Goal: Information Seeking & Learning: Compare options

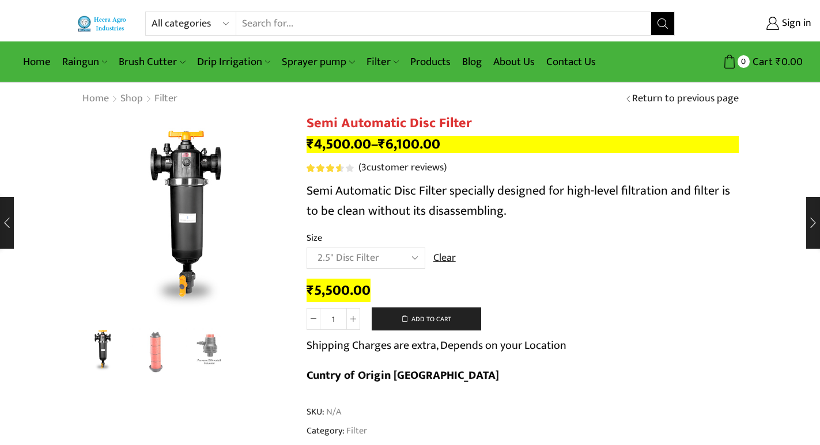
select select "2.5" Disc Filter"
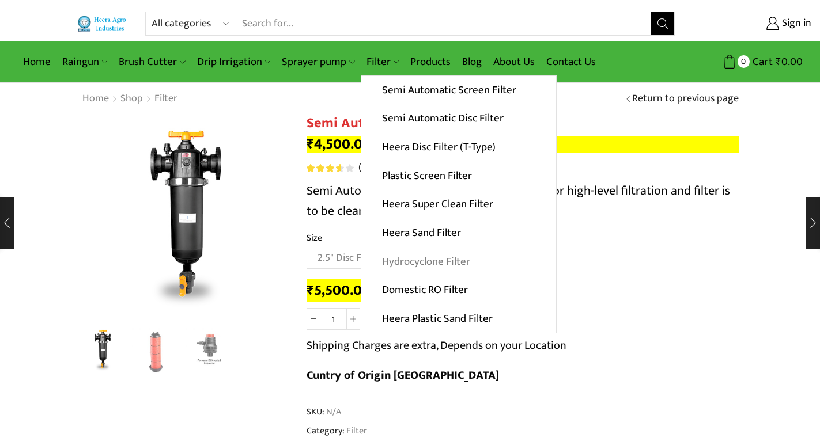
click at [416, 259] on link "Hydrocyclone Filter" at bounding box center [458, 261] width 194 height 29
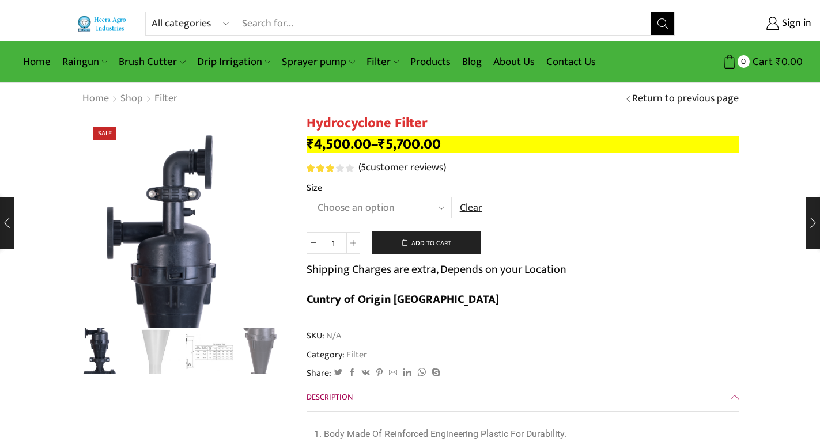
click at [389, 209] on select "Choose an option 2" Hydrocyclone Filter 2.5" Hydrocyclone Filter 3" Hydrocyclon…" at bounding box center [379, 207] width 145 height 21
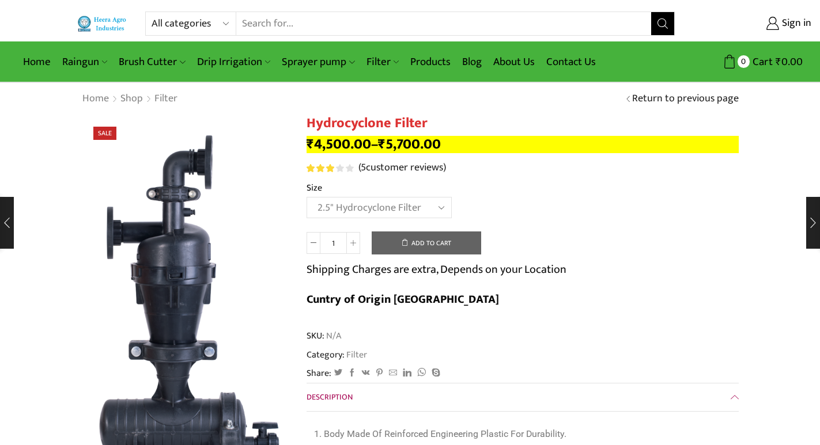
click at [307, 197] on select "Choose an option 2" Hydrocyclone Filter 2.5" Hydrocyclone Filter 3" Hydrocyclon…" at bounding box center [379, 207] width 145 height 21
select select "2.5" Hydrocyclone Filter"
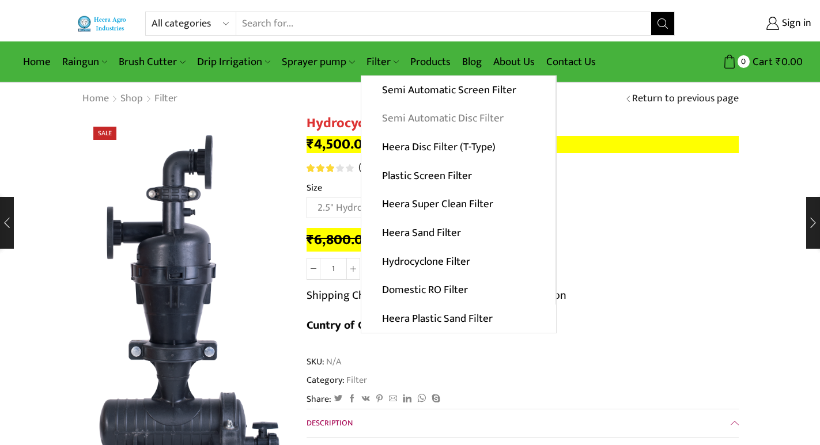
click at [441, 122] on link "Semi Automatic Disc Filter" at bounding box center [458, 118] width 194 height 29
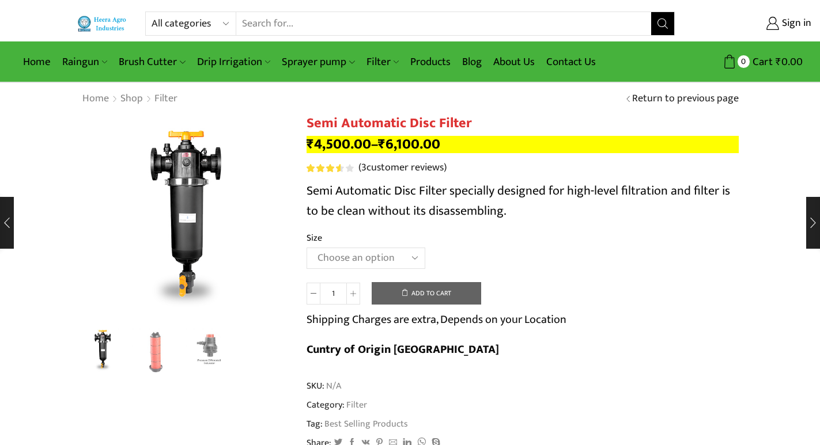
click at [394, 259] on select "Choose an option 2" Disc Filter 2.5" Disc Filter 3" Disc Filter" at bounding box center [366, 258] width 119 height 21
click at [307, 248] on select "Choose an option 2" Disc Filter 2.5" Disc Filter 3" Disc Filter" at bounding box center [366, 258] width 119 height 21
select select "2.5" Disc Filter"
